Goal: Task Accomplishment & Management: Use online tool/utility

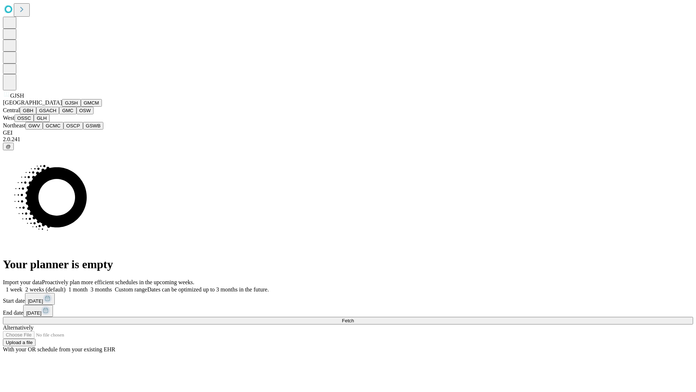
click at [62, 107] on button "GJSH" at bounding box center [71, 103] width 19 height 8
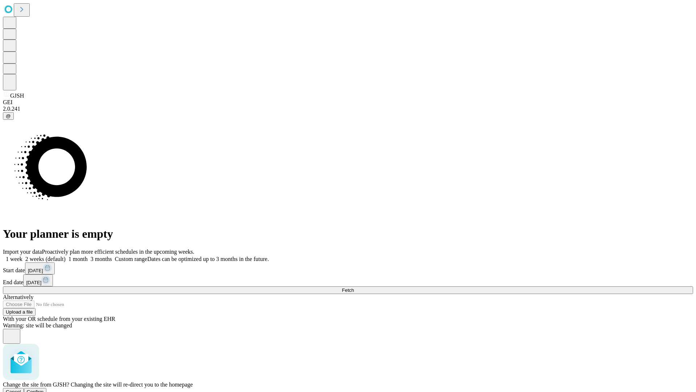
click at [44, 389] on span "Confirm" at bounding box center [35, 391] width 17 height 5
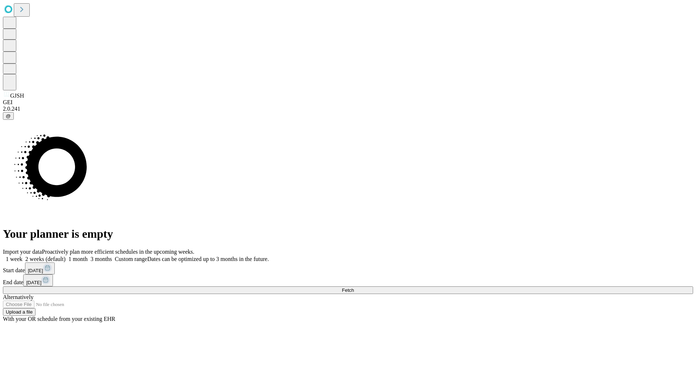
click at [22, 256] on label "1 week" at bounding box center [13, 259] width 20 height 6
click at [354, 287] on span "Fetch" at bounding box center [348, 289] width 12 height 5
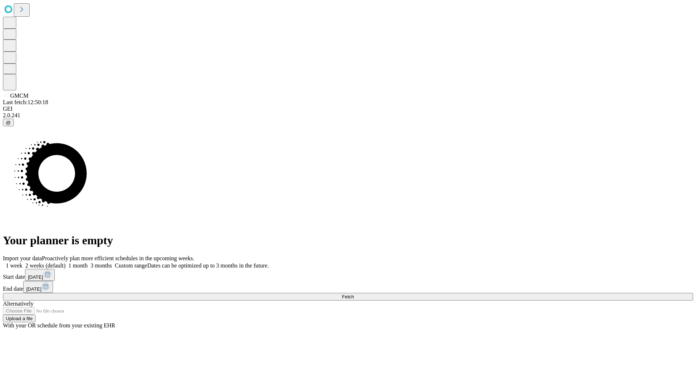
click at [22, 262] on label "1 week" at bounding box center [13, 265] width 20 height 6
click at [354, 294] on span "Fetch" at bounding box center [348, 296] width 12 height 5
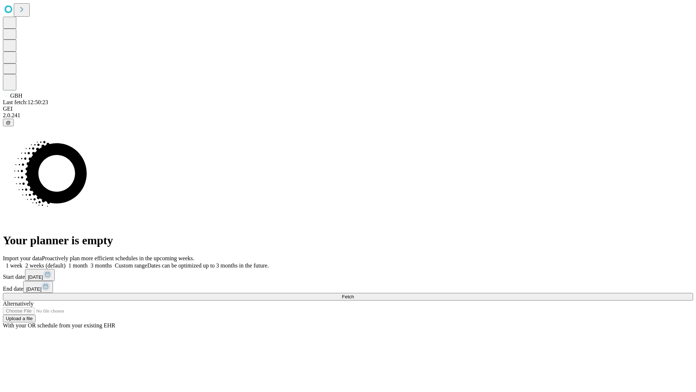
click at [22, 262] on label "1 week" at bounding box center [13, 265] width 20 height 6
click at [354, 294] on span "Fetch" at bounding box center [348, 296] width 12 height 5
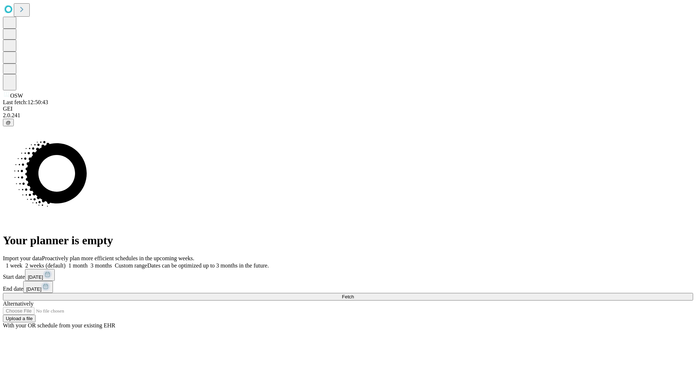
click at [22, 262] on label "1 week" at bounding box center [13, 265] width 20 height 6
click at [354, 294] on span "Fetch" at bounding box center [348, 296] width 12 height 5
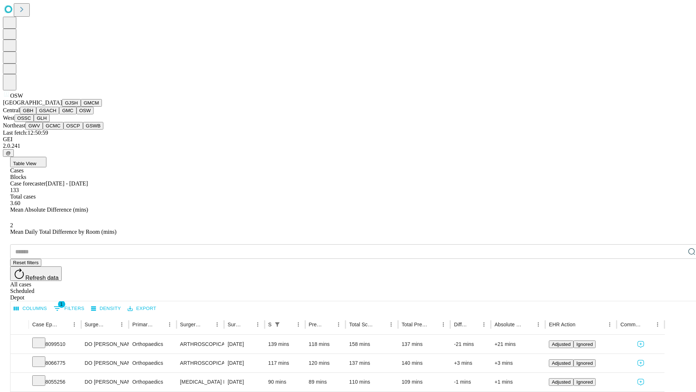
click at [34, 122] on button "OSSC" at bounding box center [25, 118] width 20 height 8
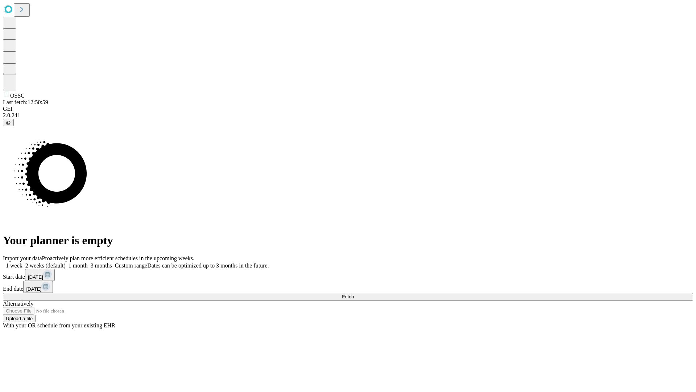
click at [354, 294] on span "Fetch" at bounding box center [348, 296] width 12 height 5
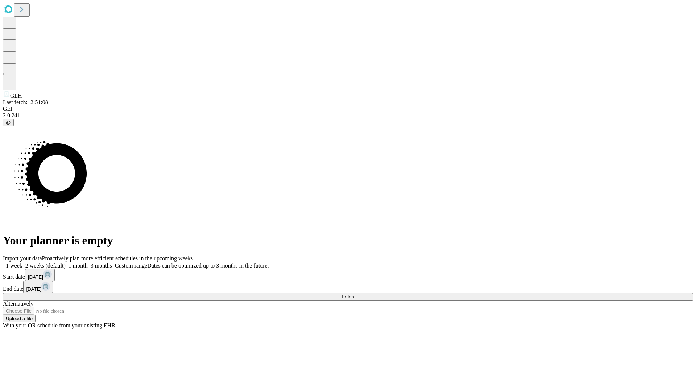
click at [22, 262] on label "1 week" at bounding box center [13, 265] width 20 height 6
click at [354, 294] on span "Fetch" at bounding box center [348, 296] width 12 height 5
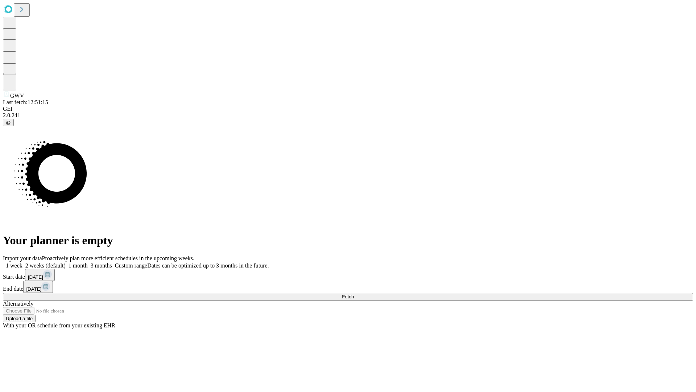
click at [22, 262] on label "1 week" at bounding box center [13, 265] width 20 height 6
click at [354, 294] on span "Fetch" at bounding box center [348, 296] width 12 height 5
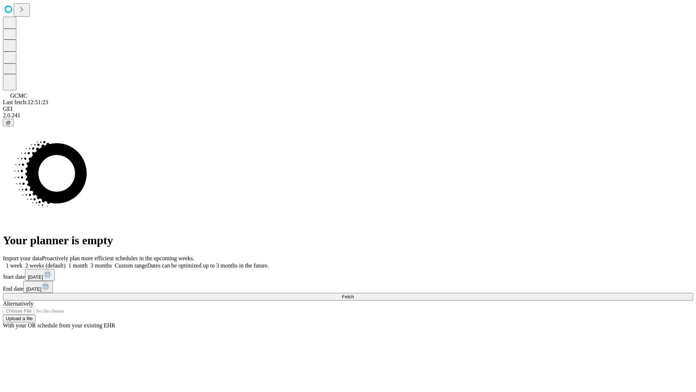
click at [22, 262] on label "1 week" at bounding box center [13, 265] width 20 height 6
click at [354, 294] on span "Fetch" at bounding box center [348, 296] width 12 height 5
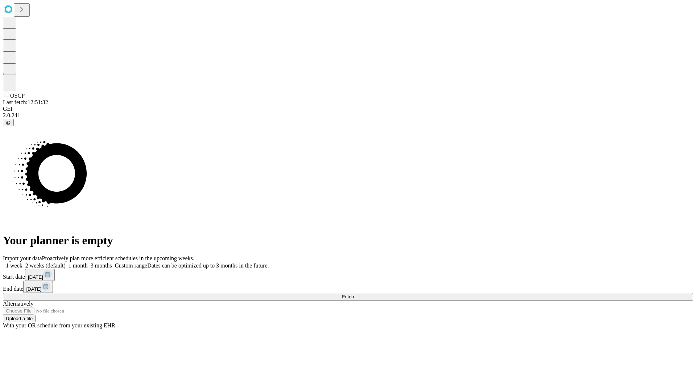
click at [22, 262] on label "1 week" at bounding box center [13, 265] width 20 height 6
click at [354, 294] on span "Fetch" at bounding box center [348, 296] width 12 height 5
click at [22, 262] on label "1 week" at bounding box center [13, 265] width 20 height 6
click at [354, 294] on span "Fetch" at bounding box center [348, 296] width 12 height 5
